Goal: Task Accomplishment & Management: Manage account settings

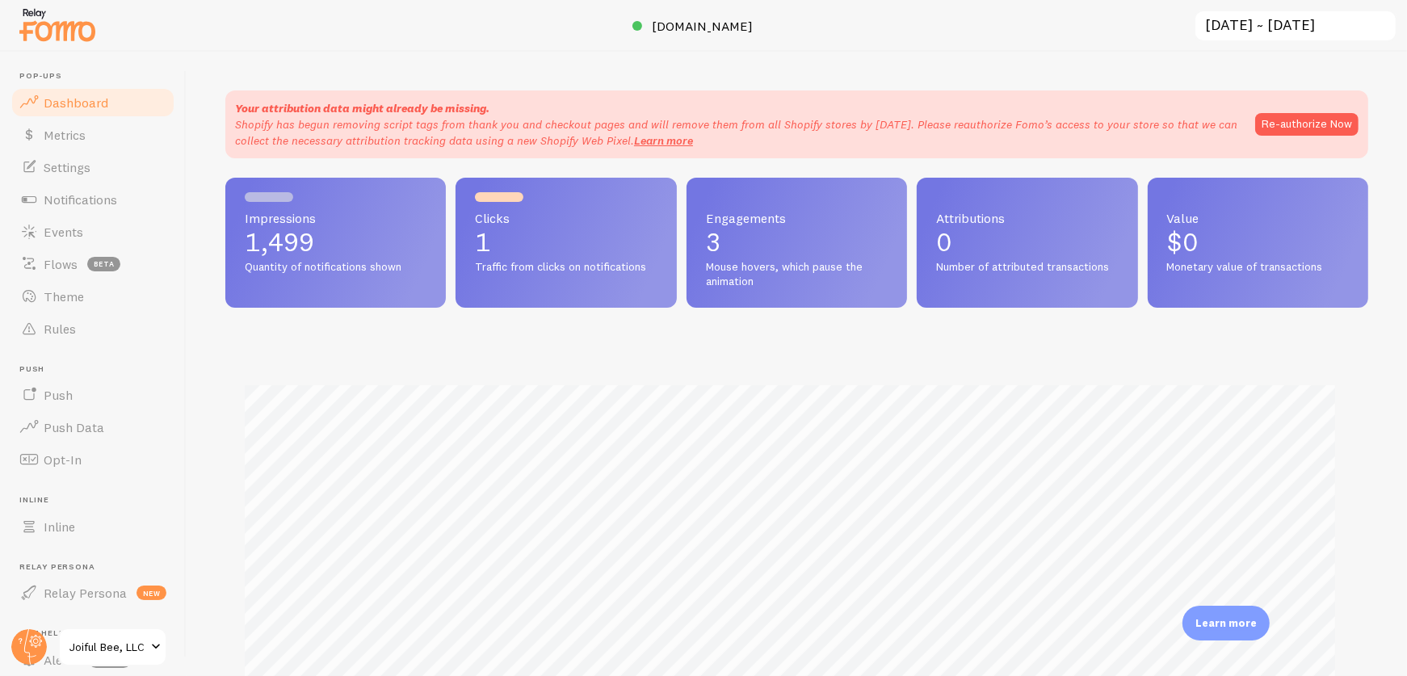
scroll to position [807123, 806418]
click at [27, 644] on circle at bounding box center [29, 647] width 36 height 36
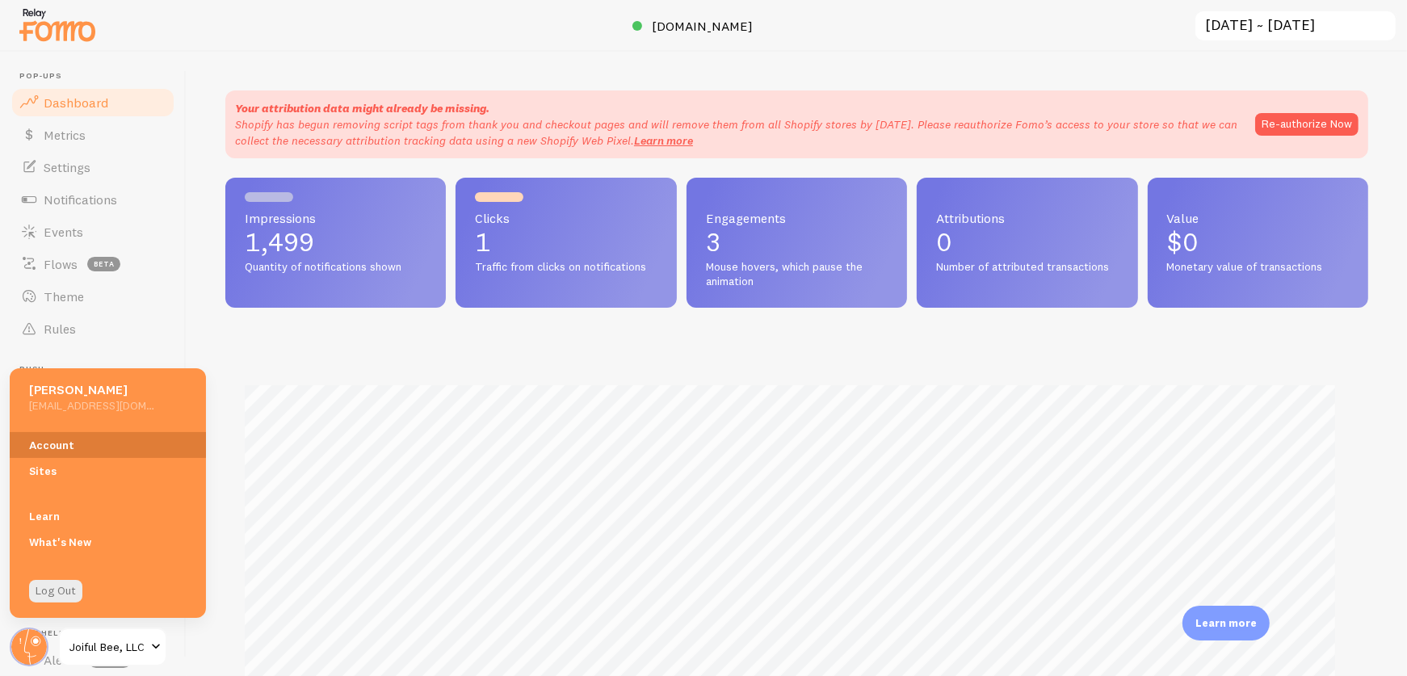
click at [63, 447] on link "Account" at bounding box center [108, 445] width 196 height 26
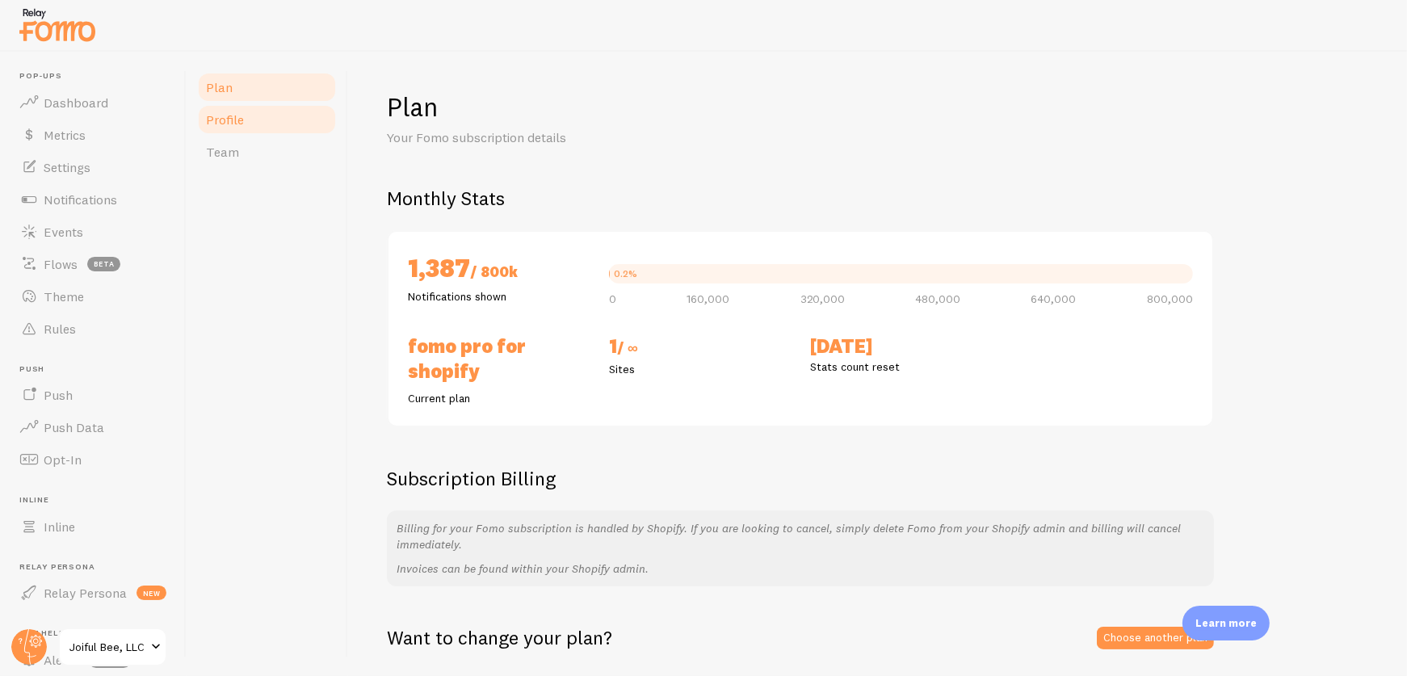
click at [230, 117] on span "Profile" at bounding box center [225, 119] width 38 height 16
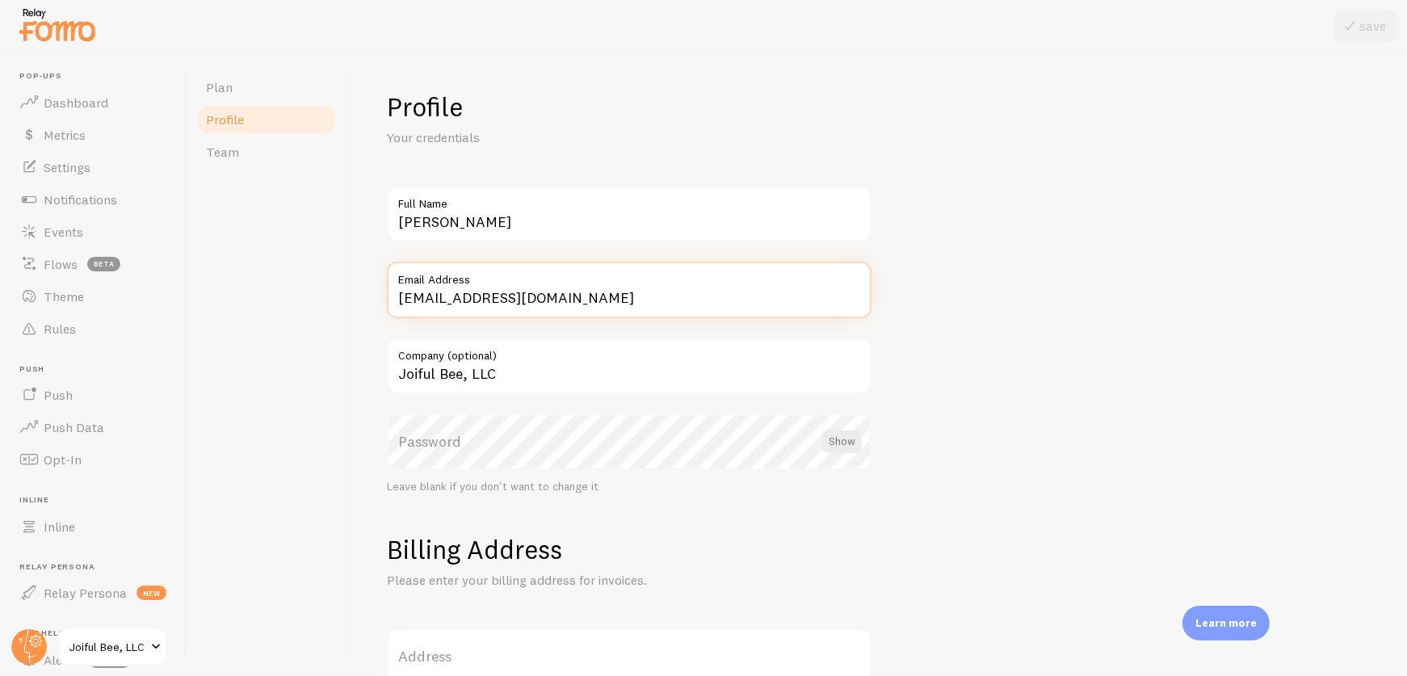
click at [662, 301] on input "[EMAIL_ADDRESS][DOMAIN_NAME]" at bounding box center [629, 290] width 485 height 57
click at [617, 312] on input "[EMAIL_ADDRESS][DOMAIN_NAME]" at bounding box center [629, 290] width 485 height 57
paste input "[EMAIL_ADDRESS]"
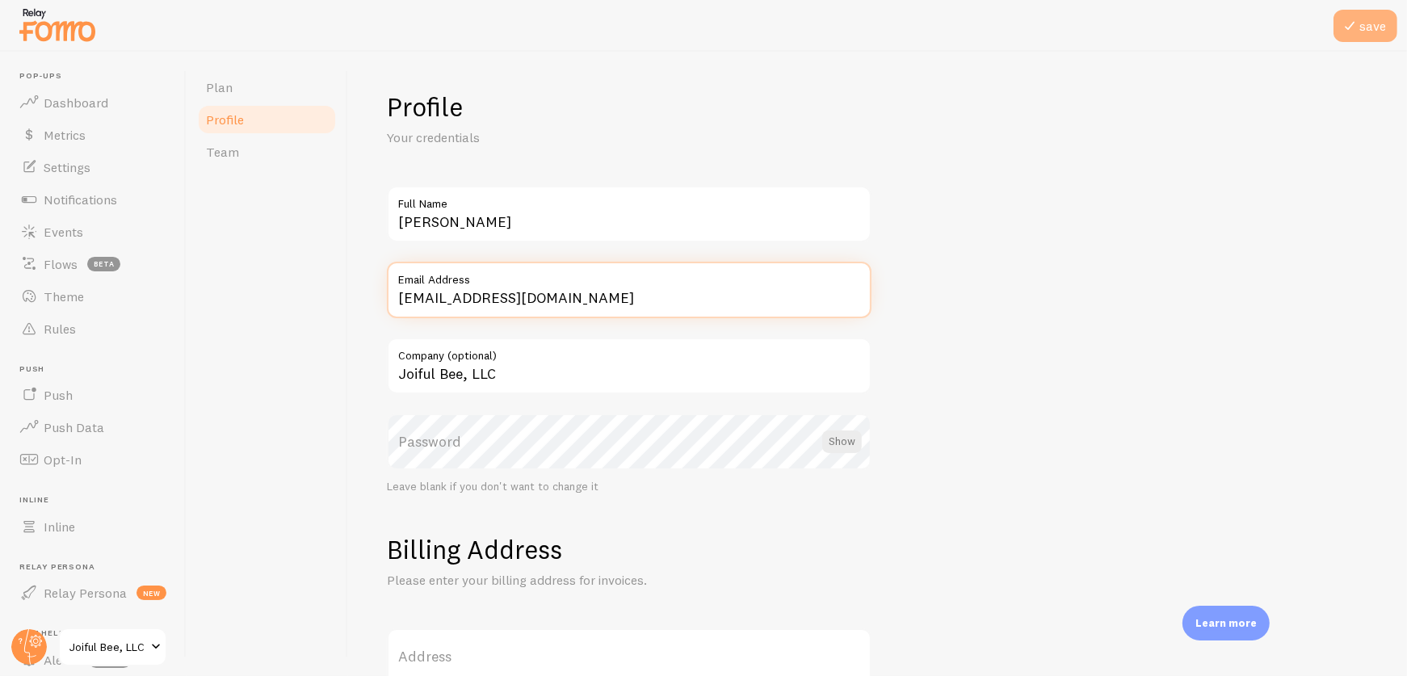
type input "[EMAIL_ADDRESS][DOMAIN_NAME]"
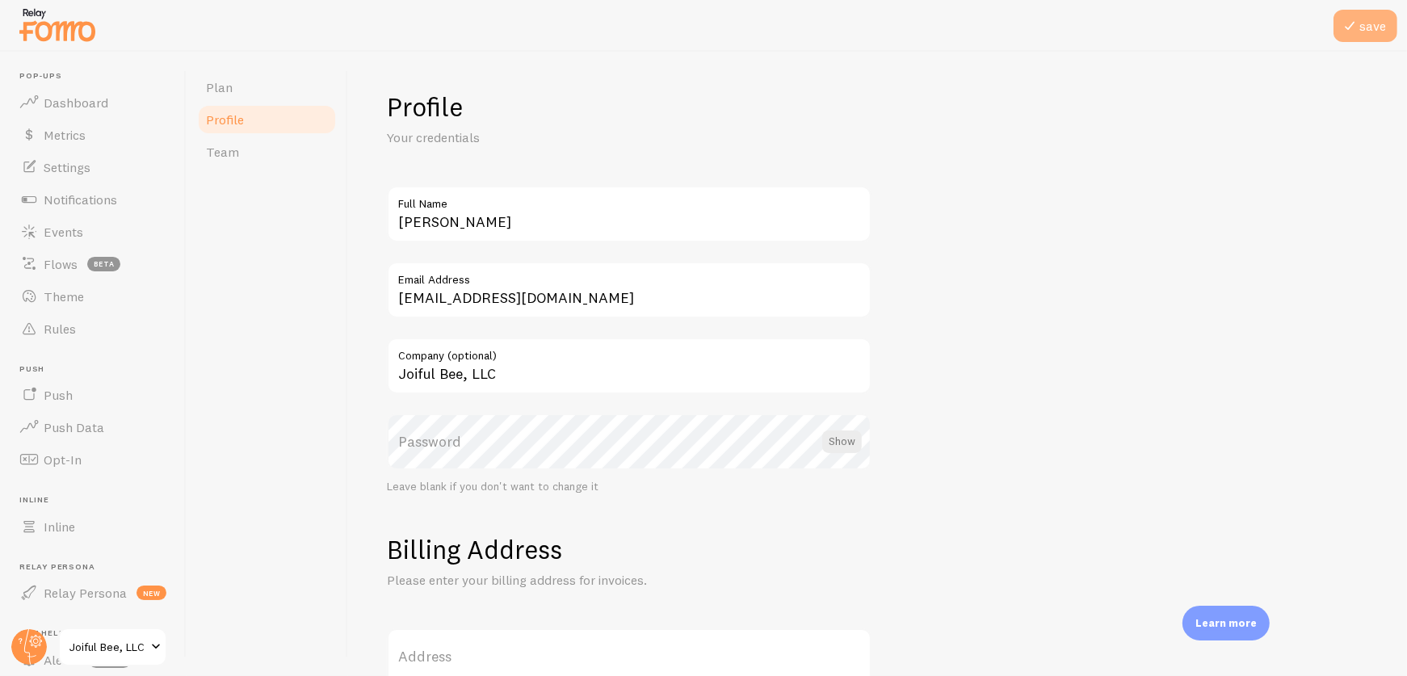
click at [1353, 35] on span at bounding box center [1349, 25] width 19 height 19
click at [72, 189] on link "Notifications" at bounding box center [93, 199] width 166 height 32
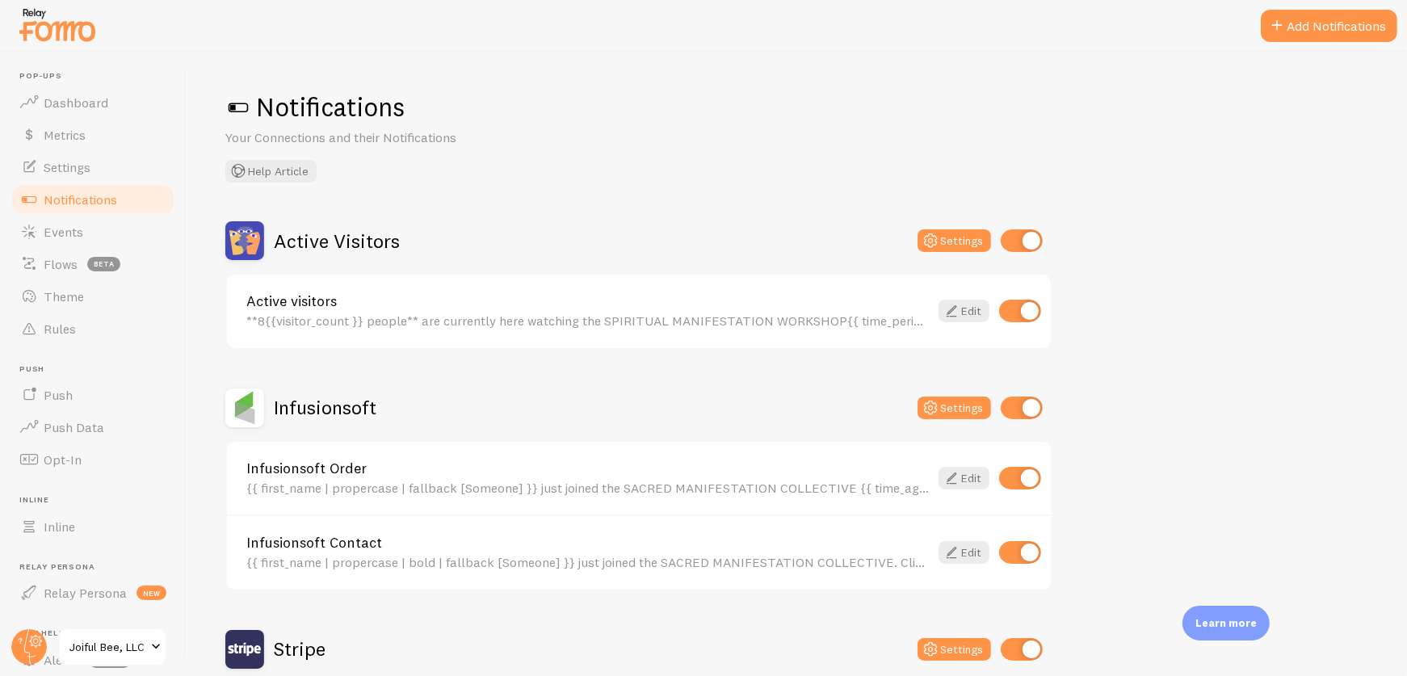
scroll to position [153, 0]
